Goal: Task Accomplishment & Management: Manage account settings

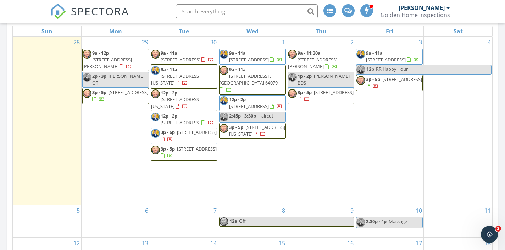
scroll to position [735, 506]
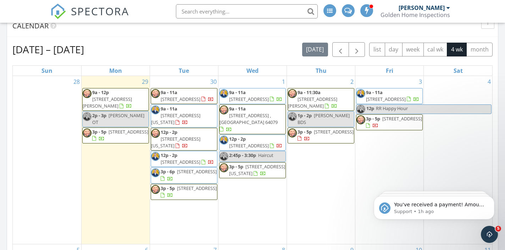
scroll to position [297, 0]
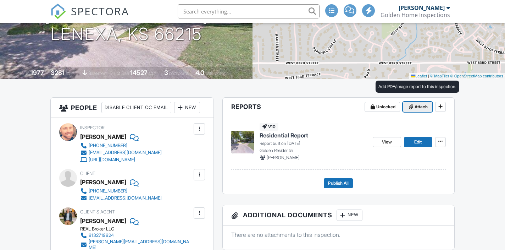
click at [417, 110] on span "Attach" at bounding box center [421, 106] width 13 height 7
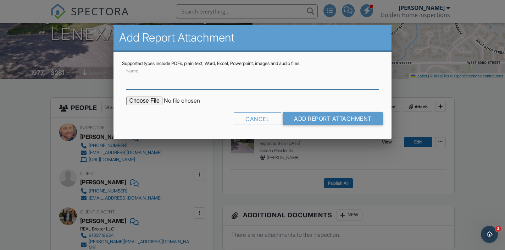
click at [253, 86] on input "Name" at bounding box center [252, 80] width 252 height 17
type input "Radon Results"
click at [148, 103] on input "file" at bounding box center [186, 101] width 121 height 9
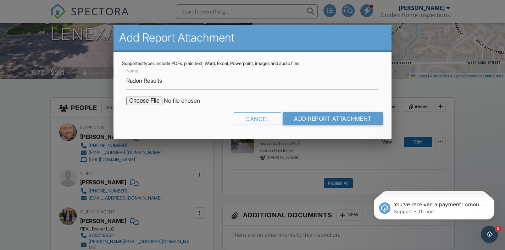
type input "C:\fakepath\8139-Westgate-Dr202509290808.pdf"
click at [333, 117] on input "Add Report Attachment" at bounding box center [333, 118] width 100 height 13
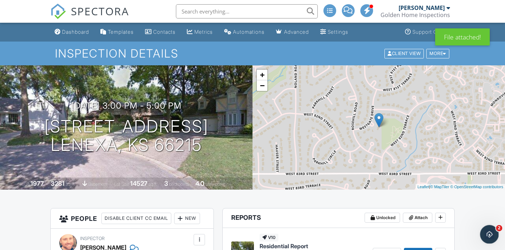
click at [488, 231] on icon "Open Intercom Messenger" at bounding box center [489, 234] width 12 height 12
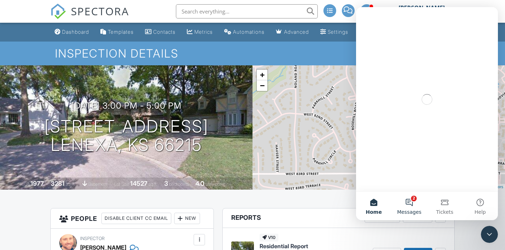
click at [407, 200] on button "2 Messages" at bounding box center [409, 206] width 35 height 28
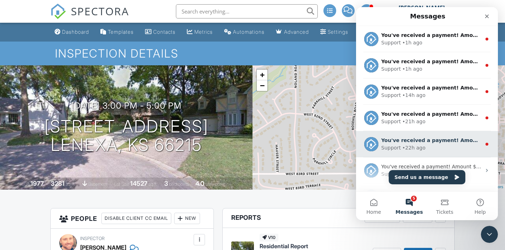
click at [428, 144] on div "You've received a payment! Amount $575.00 Fee $0.00 Net $575.00 Transaction # p…" at bounding box center [432, 140] width 100 height 7
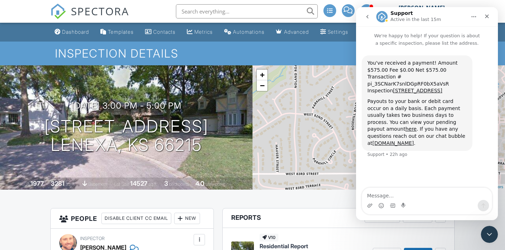
click at [368, 19] on icon "go back" at bounding box center [368, 17] width 6 height 6
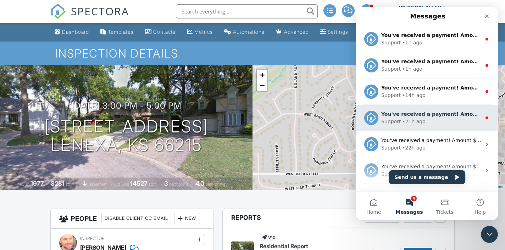
click at [414, 120] on div "• 21h ago" at bounding box center [414, 121] width 23 height 7
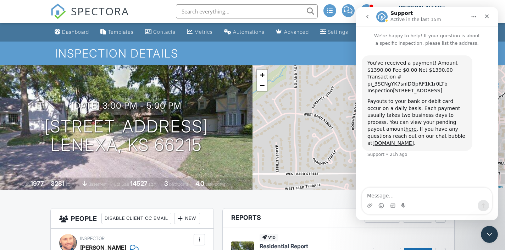
click at [367, 14] on icon "go back" at bounding box center [368, 17] width 6 height 6
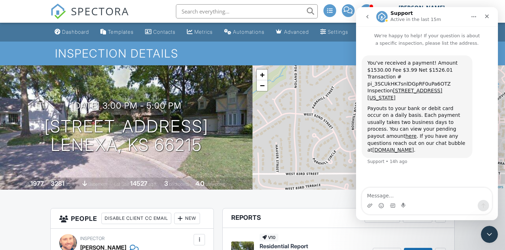
click at [366, 15] on icon "go back" at bounding box center [368, 17] width 6 height 6
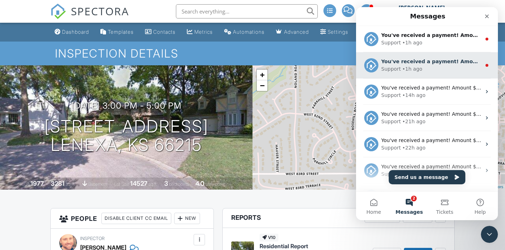
click at [390, 55] on div "You've received a payment! Amount $1245.00 Fee $0.00 Net $1245.00 Transaction #…" at bounding box center [427, 65] width 142 height 26
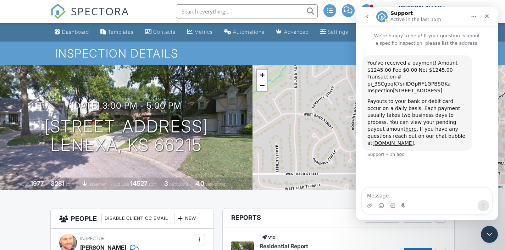
click at [368, 16] on icon "go back" at bounding box center [368, 17] width 6 height 6
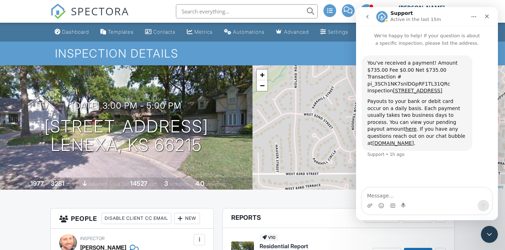
click at [364, 17] on button "go back" at bounding box center [367, 16] width 13 height 13
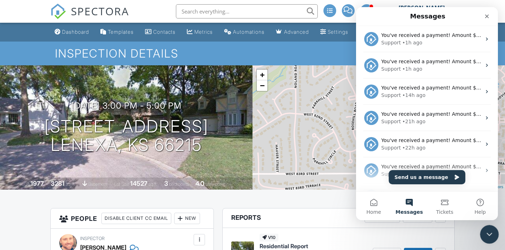
click at [491, 234] on icon "Close Intercom Messenger" at bounding box center [489, 233] width 9 height 9
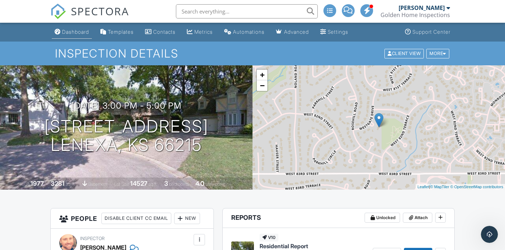
click at [69, 31] on div "Dashboard" at bounding box center [75, 32] width 27 height 6
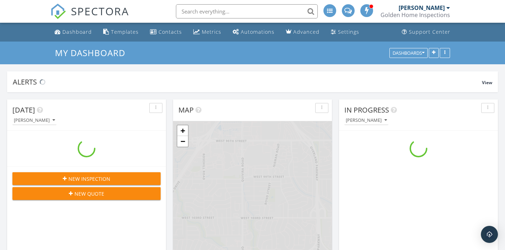
scroll to position [735, 506]
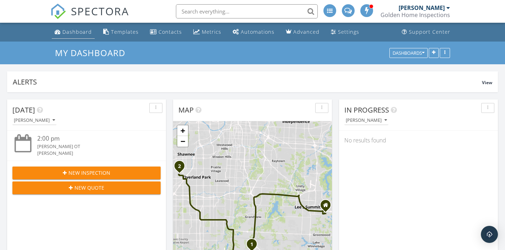
click at [71, 36] on link "Dashboard" at bounding box center [73, 32] width 43 height 13
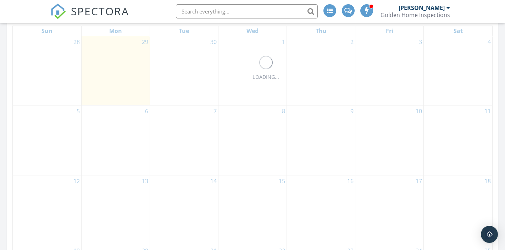
scroll to position [338, 0]
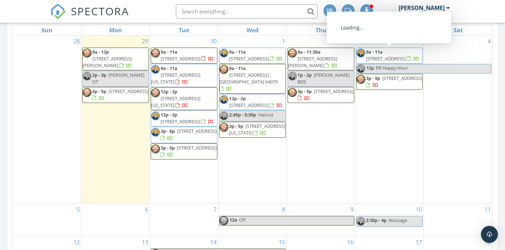
click at [398, 55] on span "9a - 11a [STREET_ADDRESS]" at bounding box center [390, 56] width 66 height 14
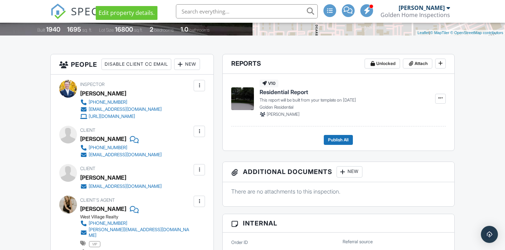
scroll to position [158, 0]
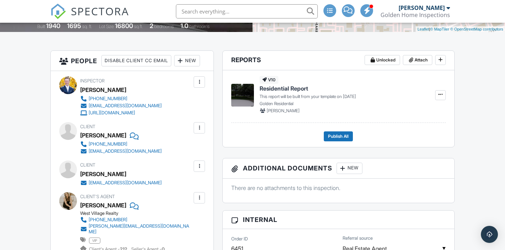
click at [199, 133] on div at bounding box center [199, 127] width 11 height 11
click at [188, 158] on li "Edit" at bounding box center [183, 150] width 36 height 18
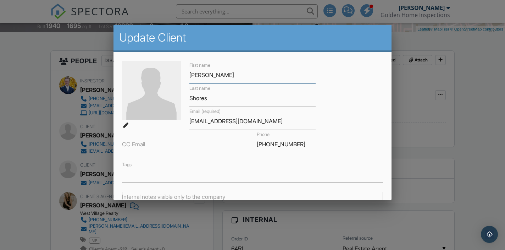
type input "[PERSON_NAME]"
click at [365, 129] on div "First name Nick Last name Shores Email (required) njshores3@gmail.com CC Email …" at bounding box center [252, 121] width 269 height 121
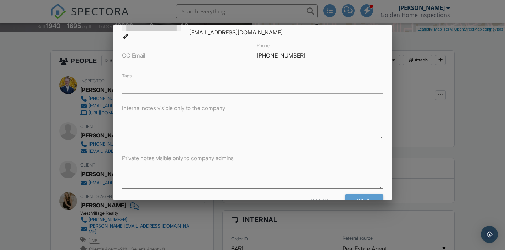
scroll to position [110, 0]
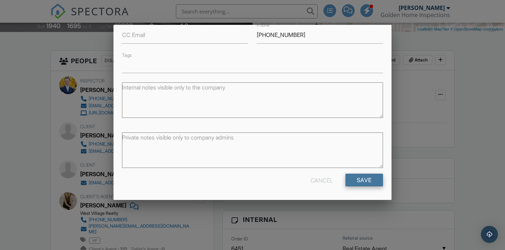
click at [361, 178] on input "Save" at bounding box center [365, 180] width 38 height 13
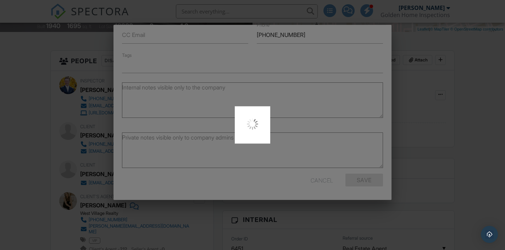
drag, startPoint x: 361, startPoint y: 178, endPoint x: 406, endPoint y: 2, distance: 181.6
click at [361, 169] on div at bounding box center [252, 125] width 505 height 250
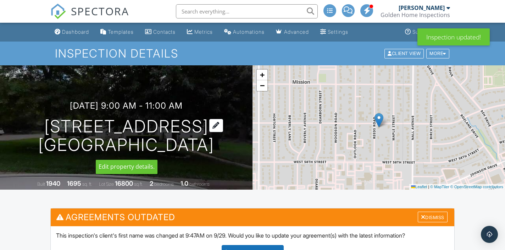
click at [91, 128] on h1 "[STREET_ADDRESS] Mission, KS 66202" at bounding box center [126, 136] width 176 height 38
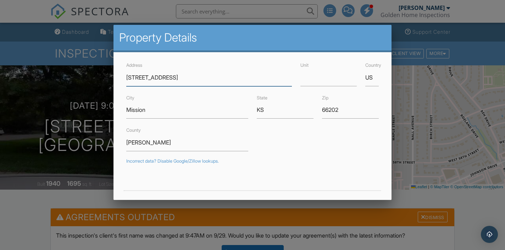
click at [141, 77] on input "[STREET_ADDRESS]" at bounding box center [208, 77] width 165 height 17
type input "[STREET_ADDRESS]"
type input "39.0363374"
type input "-94.65075700000001"
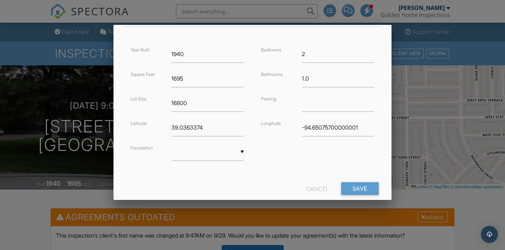
scroll to position [180, 0]
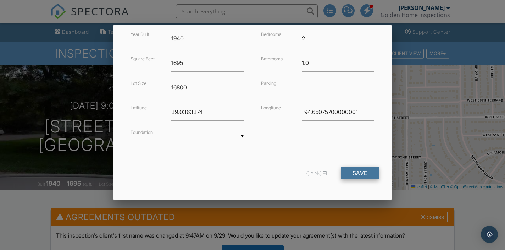
click at [372, 175] on input "Save" at bounding box center [360, 172] width 38 height 13
click at [225, 110] on input "39.0363374" at bounding box center [207, 111] width 73 height 17
click at [337, 117] on input "-94.65075700000001" at bounding box center [338, 111] width 73 height 17
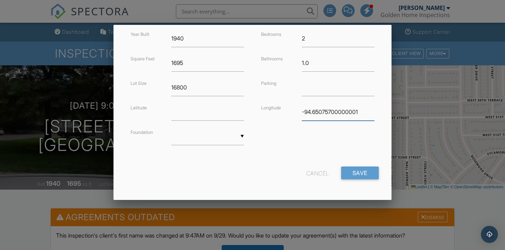
click at [337, 117] on input "-94.65075700000001" at bounding box center [338, 111] width 73 height 17
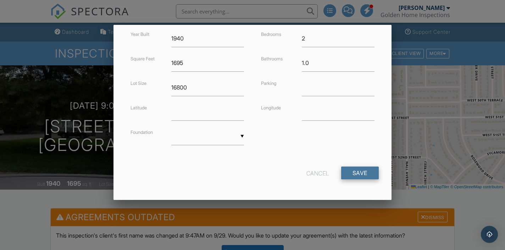
click at [362, 171] on input "Save" at bounding box center [360, 172] width 38 height 13
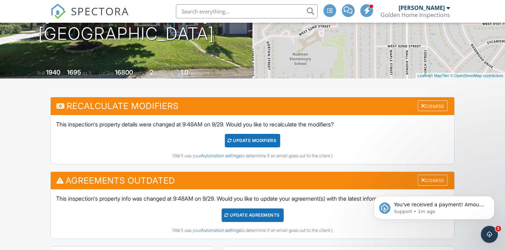
scroll to position [78, 0]
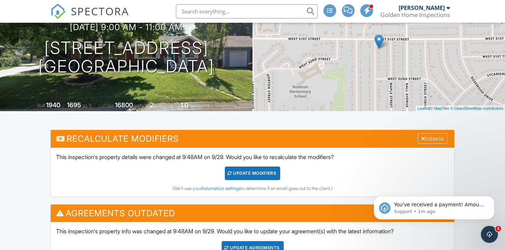
click at [90, 11] on span "SPECTORA" at bounding box center [100, 11] width 58 height 15
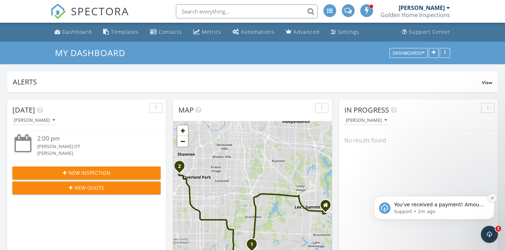
click at [492, 198] on icon "Dismiss notification" at bounding box center [492, 198] width 2 height 2
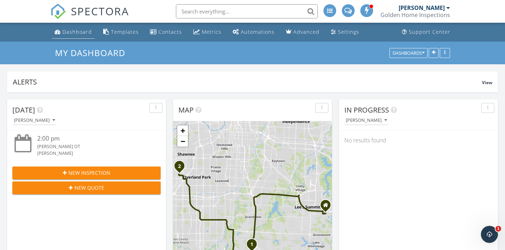
click at [73, 34] on div "Dashboard" at bounding box center [76, 31] width 29 height 7
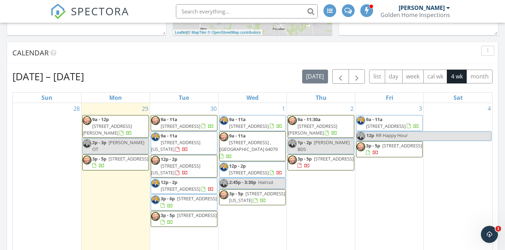
scroll to position [273, 0]
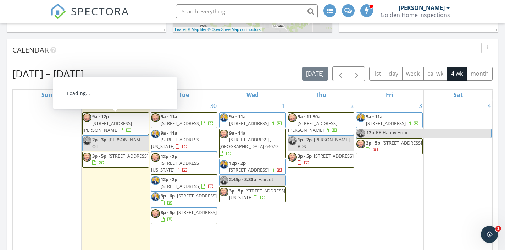
click at [125, 124] on span "[STREET_ADDRESS][PERSON_NAME]" at bounding box center [107, 126] width 49 height 13
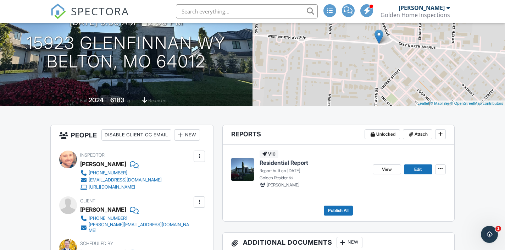
scroll to position [84, 0]
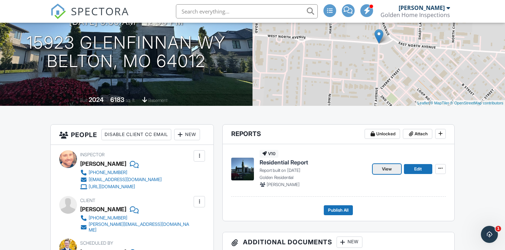
click at [384, 169] on span "View" at bounding box center [387, 168] width 10 height 7
click at [390, 173] on link "View" at bounding box center [387, 169] width 28 height 10
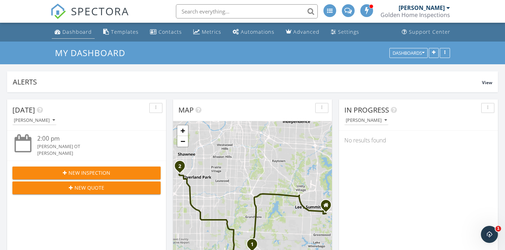
click at [69, 36] on link "Dashboard" at bounding box center [73, 32] width 43 height 13
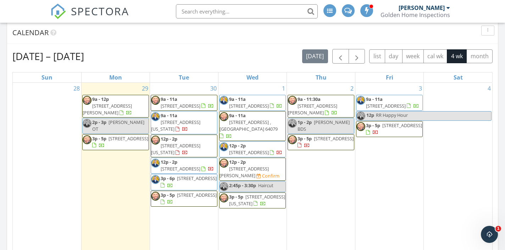
scroll to position [294, 0]
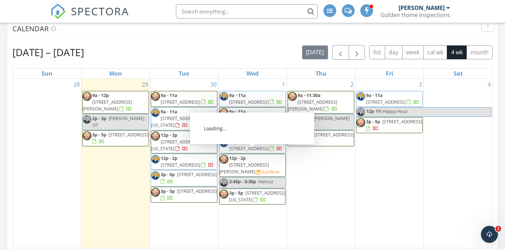
click at [273, 161] on span "12p - 2p [STREET_ADDRESS][PERSON_NAME] Confirm" at bounding box center [253, 165] width 66 height 21
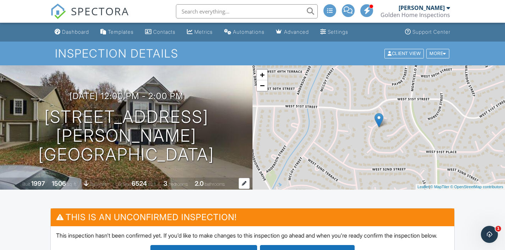
click at [58, 185] on div "1506" at bounding box center [59, 183] width 14 height 7
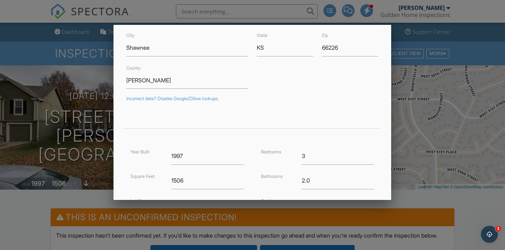
scroll to position [81, 0]
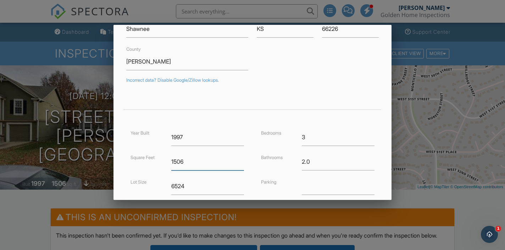
click at [178, 161] on input "1506" at bounding box center [207, 161] width 73 height 17
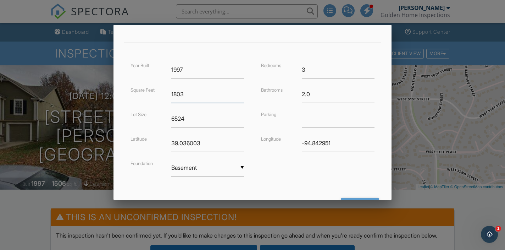
scroll to position [151, 0]
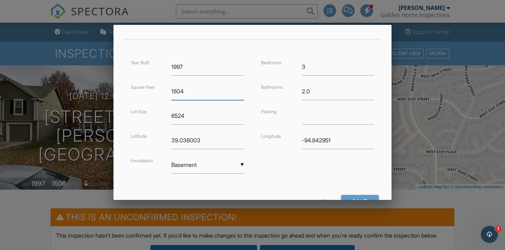
click at [243, 90] on input "1804" at bounding box center [207, 91] width 73 height 17
click at [243, 90] on input "1805" at bounding box center [207, 91] width 73 height 17
type input "1806"
click at [243, 90] on input "1806" at bounding box center [207, 91] width 73 height 17
click at [359, 198] on input "Save" at bounding box center [360, 201] width 38 height 13
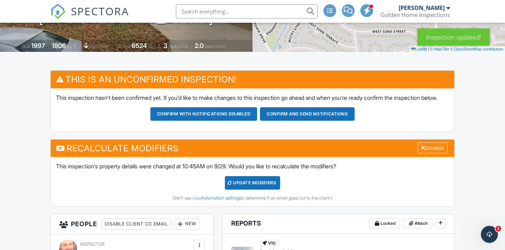
scroll to position [151, 0]
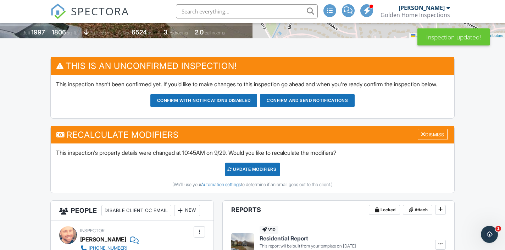
click at [244, 175] on div "UPDATE Modifiers" at bounding box center [253, 169] width 56 height 13
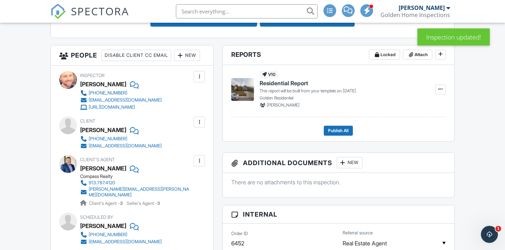
scroll to position [232, 0]
click at [174, 61] on div "New" at bounding box center [187, 54] width 26 height 11
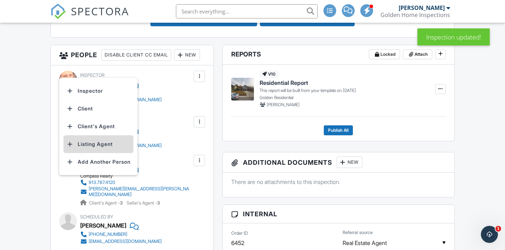
click at [92, 149] on li "Listing Agent" at bounding box center [99, 144] width 70 height 18
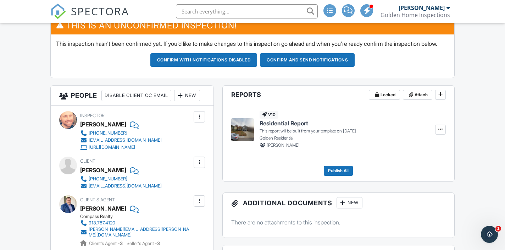
scroll to position [188, 0]
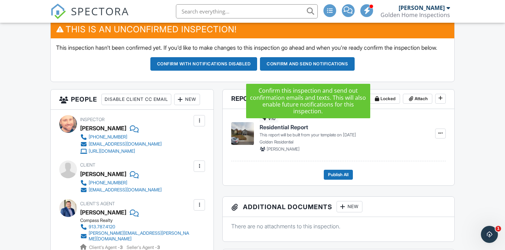
click at [334, 71] on button "Confirm and send notifications" at bounding box center [307, 63] width 95 height 13
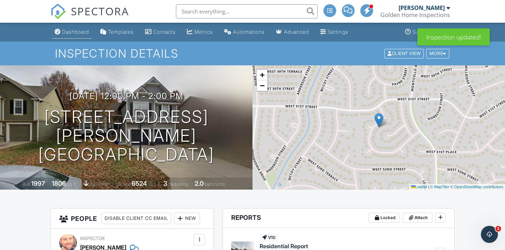
click at [78, 33] on div "Dashboard" at bounding box center [75, 32] width 27 height 6
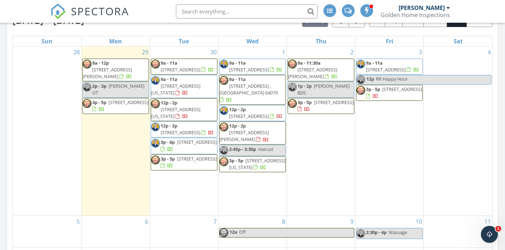
scroll to position [326, 0]
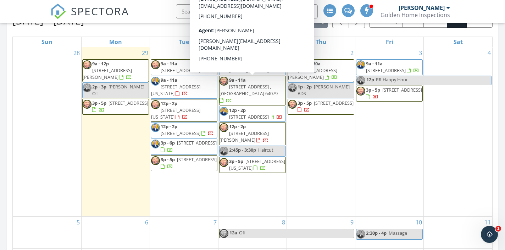
click at [86, 12] on span "SPECTORA" at bounding box center [100, 11] width 58 height 15
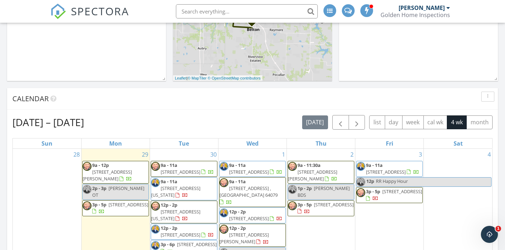
scroll to position [362, 0]
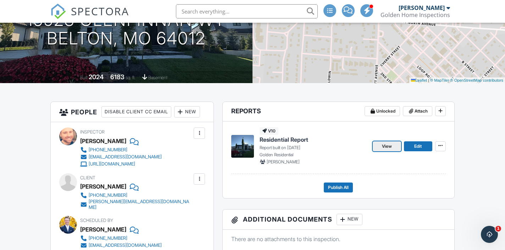
click at [380, 147] on link "View" at bounding box center [387, 146] width 28 height 10
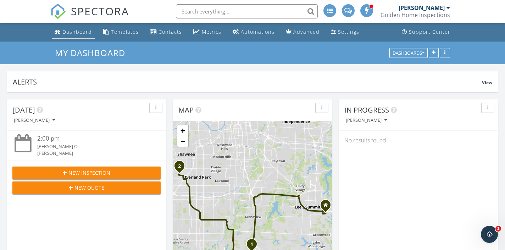
click at [82, 29] on div "Dashboard" at bounding box center [76, 31] width 29 height 7
click at [214, 35] on link "Metrics" at bounding box center [208, 32] width 34 height 13
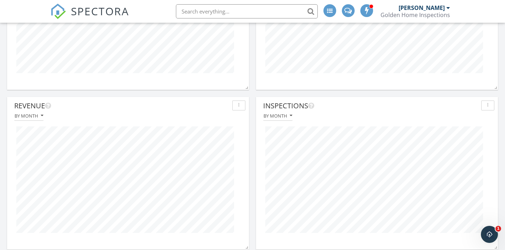
scroll to position [328, 0]
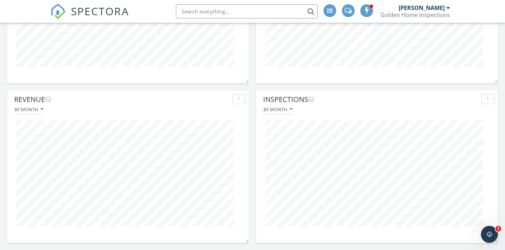
click at [107, 14] on span "SPECTORA" at bounding box center [100, 11] width 58 height 15
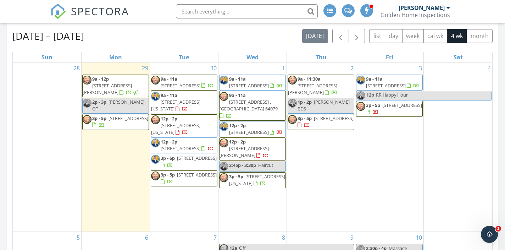
scroll to position [315, 0]
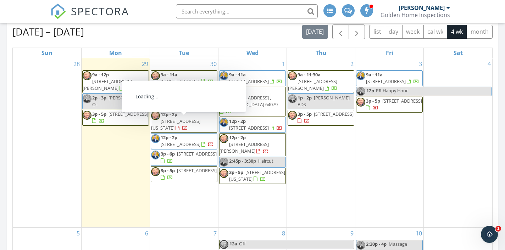
click at [190, 122] on span "[STREET_ADDRESS][US_STATE]" at bounding box center [175, 124] width 49 height 13
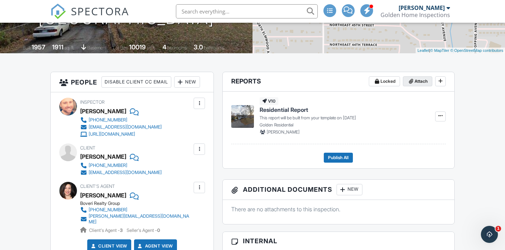
scroll to position [129, 0]
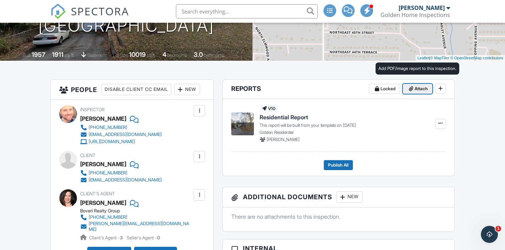
click at [415, 86] on span "Attach" at bounding box center [421, 88] width 13 height 7
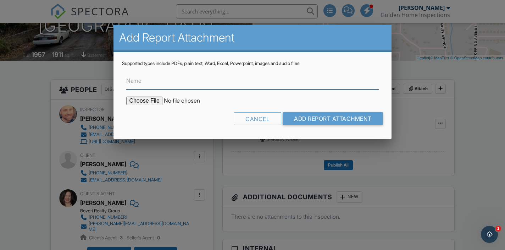
click at [268, 77] on input "Name" at bounding box center [252, 80] width 252 height 17
type input "Radon Results"
click at [150, 99] on input "file" at bounding box center [186, 101] width 121 height 9
type input "C:\fakepath\822f0bb3-8ce3-4deb-88b1-0039ccc8d9e9.pdf"
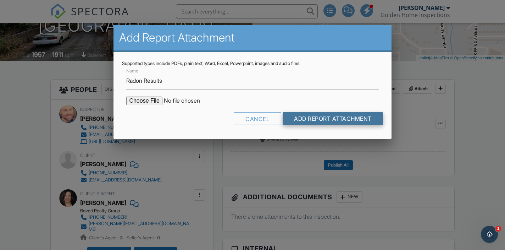
click at [325, 119] on input "Add Report Attachment" at bounding box center [333, 118] width 100 height 13
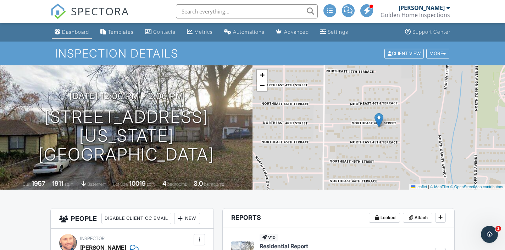
click at [81, 31] on div "Dashboard" at bounding box center [75, 32] width 27 height 6
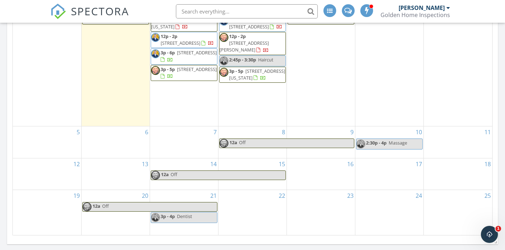
scroll to position [416, 0]
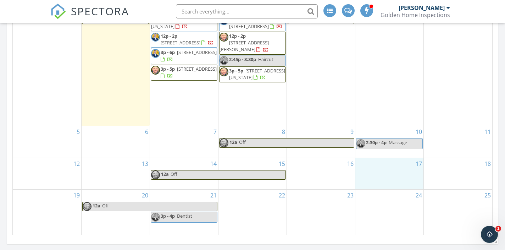
click at [377, 182] on div "17" at bounding box center [390, 173] width 68 height 31
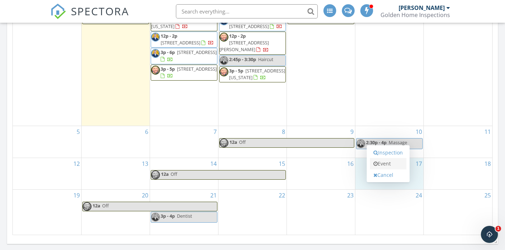
click at [381, 167] on link "Event" at bounding box center [388, 163] width 37 height 11
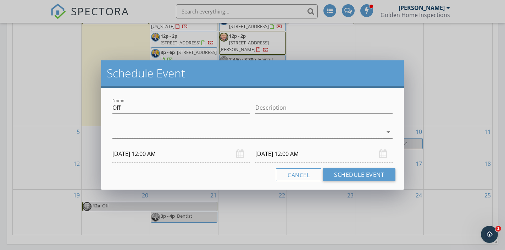
click at [174, 135] on div at bounding box center [248, 132] width 270 height 12
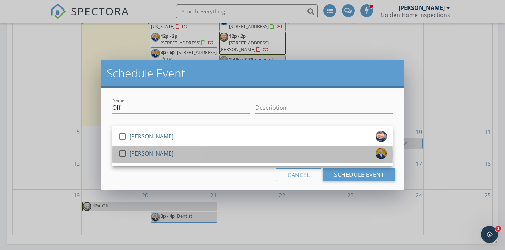
click at [169, 155] on div "[PERSON_NAME]" at bounding box center [152, 153] width 44 height 11
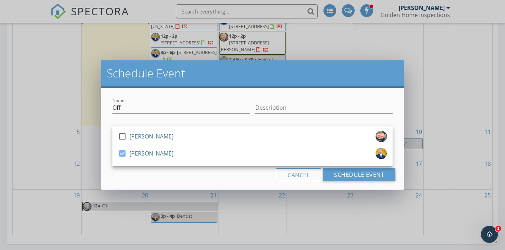
click at [181, 179] on div "Cancel Schedule Event" at bounding box center [253, 174] width 286 height 13
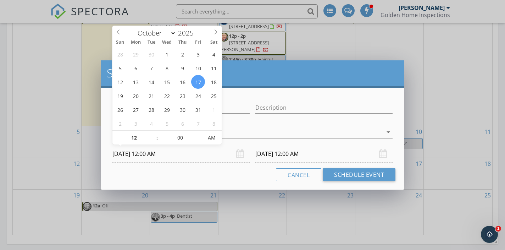
click at [166, 155] on input "10/17/2025 12:00 AM" at bounding box center [181, 153] width 137 height 17
type input "10/17/2025 12:00 PM"
type input "10/18/2025 12:00 PM"
click at [214, 139] on span "PM" at bounding box center [212, 138] width 20 height 14
click at [362, 179] on button "Schedule Event" at bounding box center [359, 174] width 73 height 13
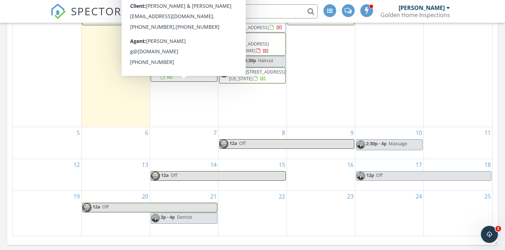
scroll to position [416, 0]
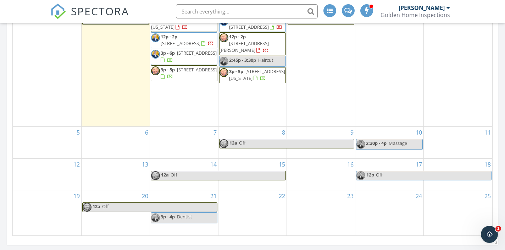
click at [76, 14] on span "SPECTORA" at bounding box center [100, 11] width 58 height 15
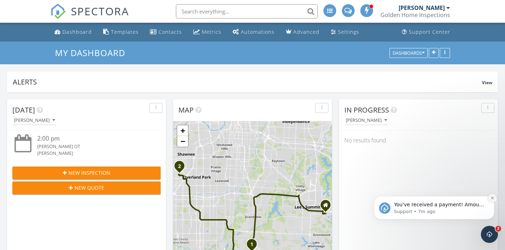
click at [493, 198] on icon "Dismiss notification" at bounding box center [492, 198] width 2 height 2
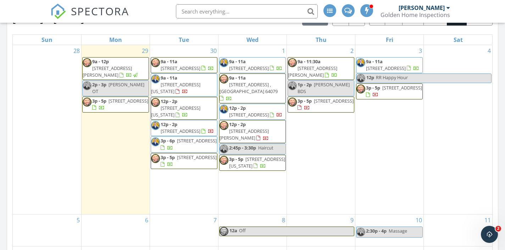
scroll to position [328, 0]
click at [210, 11] on input "text" at bounding box center [247, 11] width 142 height 14
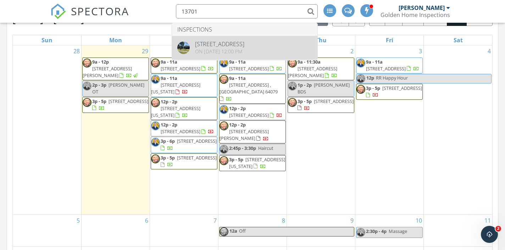
type input "13701"
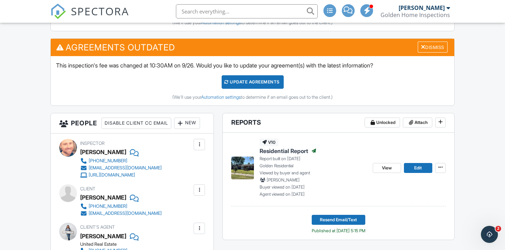
scroll to position [245, 0]
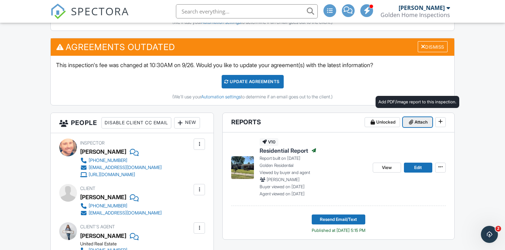
click at [420, 125] on span "Attach" at bounding box center [421, 122] width 13 height 7
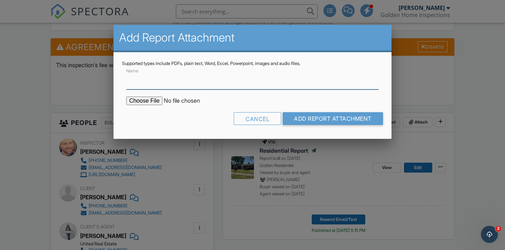
click at [262, 86] on input "Name" at bounding box center [252, 80] width 252 height 17
type input "Radon Results"
click at [154, 103] on input "file" at bounding box center [186, 101] width 121 height 9
type input "C:\fakepath\e8766c0a-eeb2-4ec0-907b-b44de9e3178d.pdf"
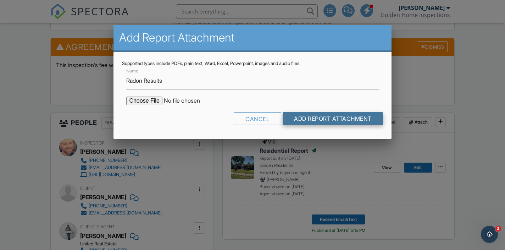
click at [315, 118] on input "Add Report Attachment" at bounding box center [333, 118] width 100 height 13
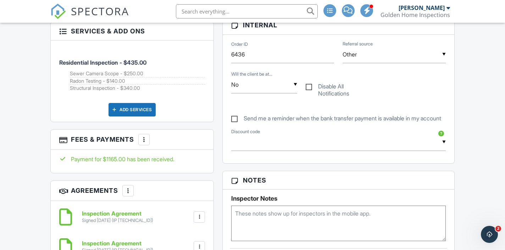
scroll to position [570, 0]
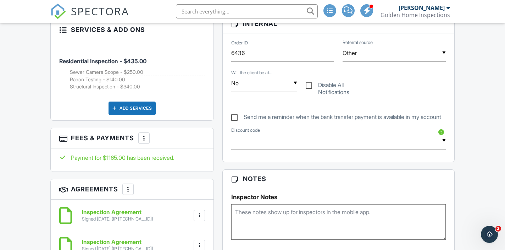
click at [149, 144] on div "More" at bounding box center [143, 137] width 11 height 11
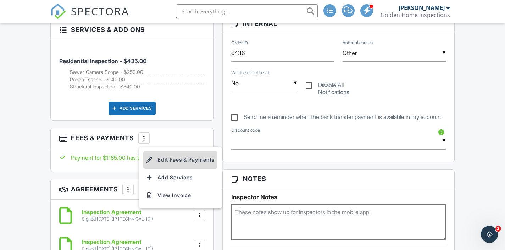
click at [173, 169] on li "Edit Fees & Payments" at bounding box center [180, 160] width 74 height 18
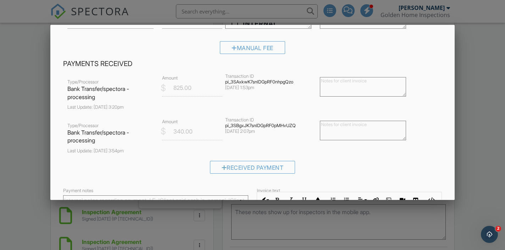
scroll to position [288, 0]
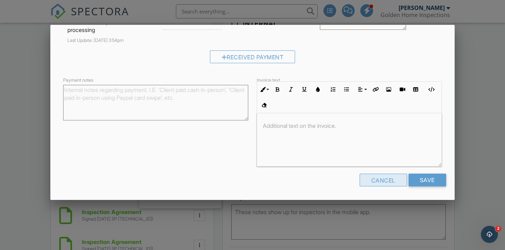
click at [366, 178] on div "Cancel" at bounding box center [384, 180] width 48 height 13
